Goal: Find specific page/section: Find specific page/section

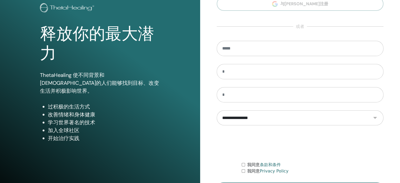
scroll to position [69, 0]
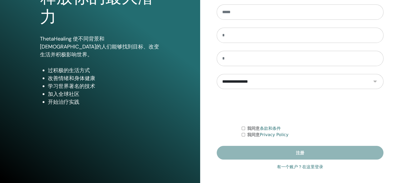
click at [287, 166] on link "有一个账户？在这里登录" at bounding box center [300, 167] width 46 height 6
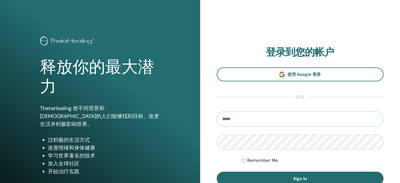
click at [250, 115] on input "email" at bounding box center [300, 118] width 167 height 15
type input "**********"
click at [217, 171] on button "Sign In" at bounding box center [300, 178] width 167 height 14
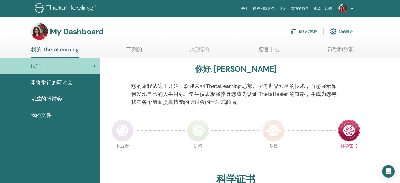
click at [301, 30] on link "讲师仪表板" at bounding box center [303, 32] width 27 height 12
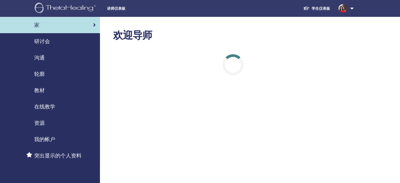
click at [43, 107] on span "在线教学" at bounding box center [44, 107] width 21 height 8
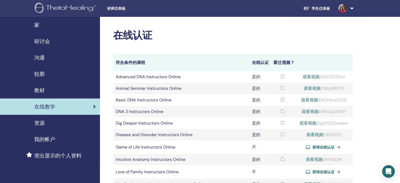
click at [46, 92] on div "教材" at bounding box center [49, 90] width 91 height 8
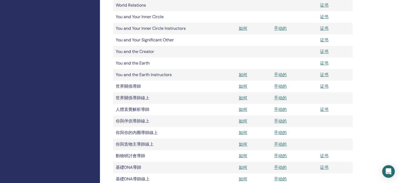
scroll to position [552, 0]
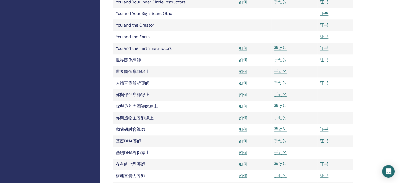
click at [246, 94] on link "如何" at bounding box center [243, 95] width 8 height 6
